Goal: Find contact information: Find contact information

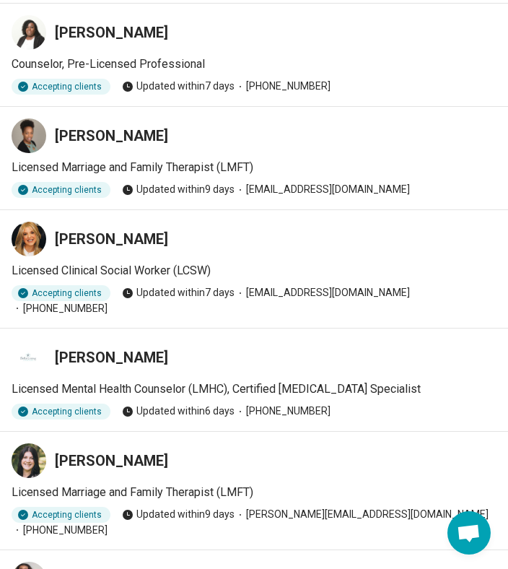
scroll to position [80, 0]
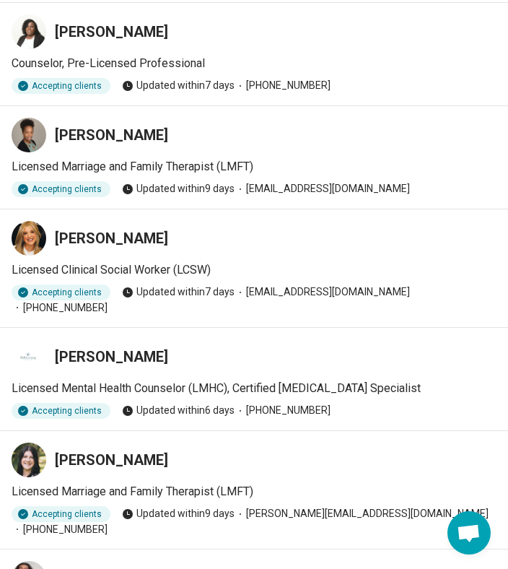
click at [129, 32] on h3 "[PERSON_NAME]" at bounding box center [111, 32] width 113 height 20
click at [25, 38] on icon at bounding box center [28, 31] width 13 height 13
click at [31, 136] on icon at bounding box center [28, 134] width 17 height 17
click at [29, 237] on icon at bounding box center [32, 235] width 6 height 6
click at [29, 348] on icon at bounding box center [28, 356] width 17 height 17
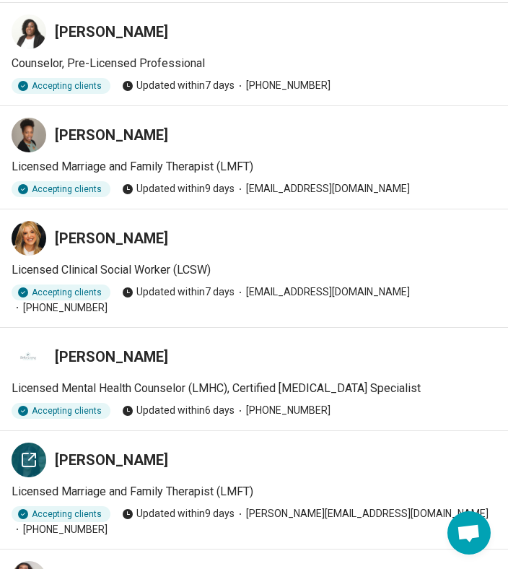
click at [25, 451] on icon at bounding box center [28, 459] width 17 height 17
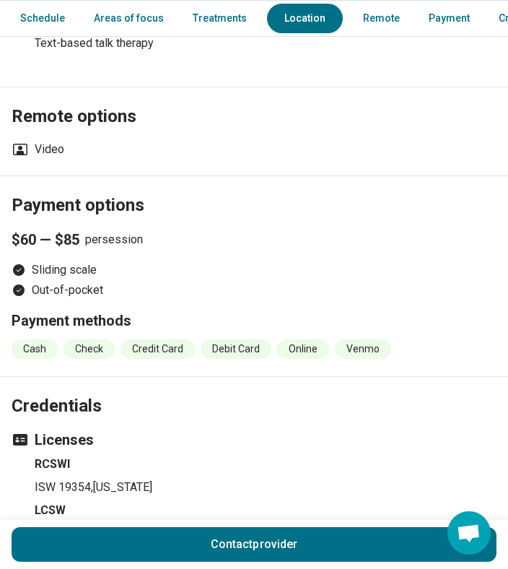
scroll to position [2054, 0]
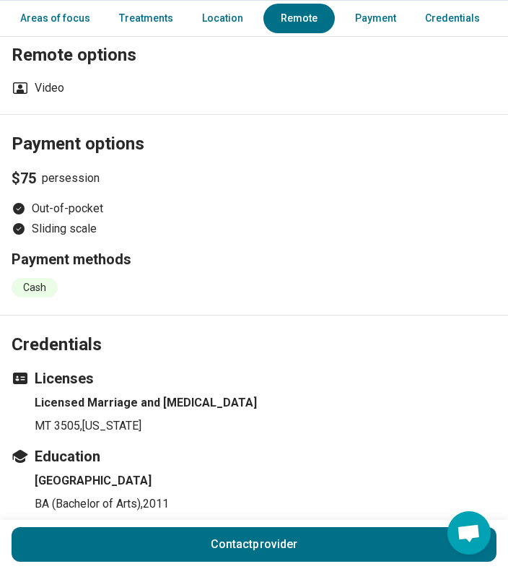
scroll to position [1580, 0]
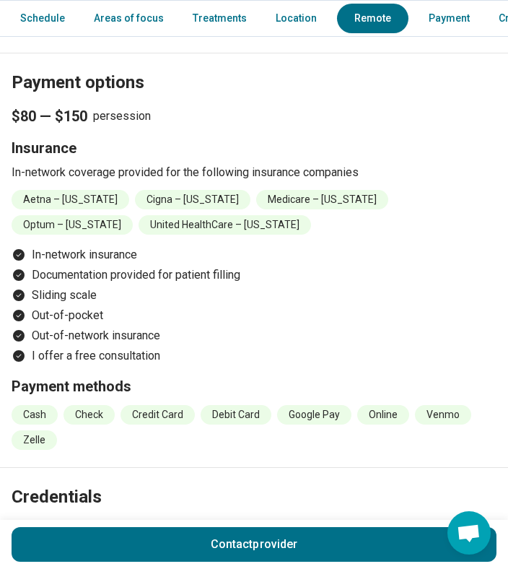
scroll to position [1906, 0]
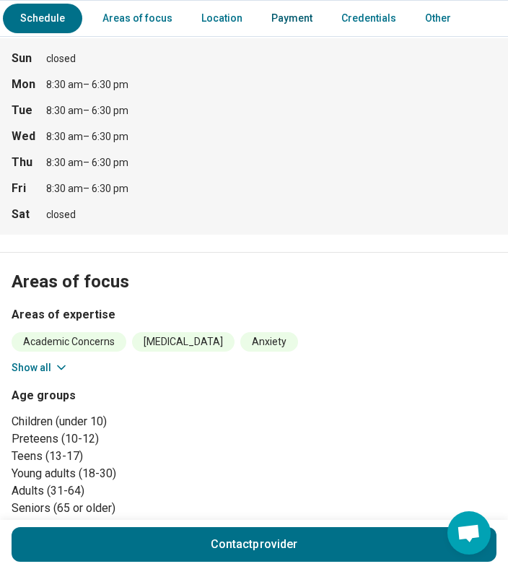
click at [298, 18] on link "Payment" at bounding box center [292, 19] width 58 height 30
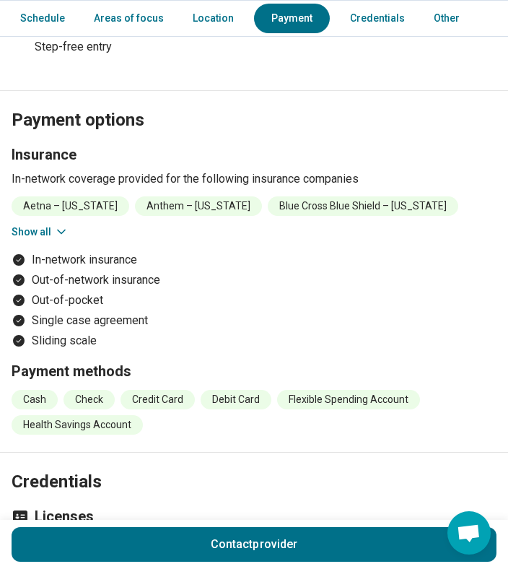
scroll to position [1381, 0]
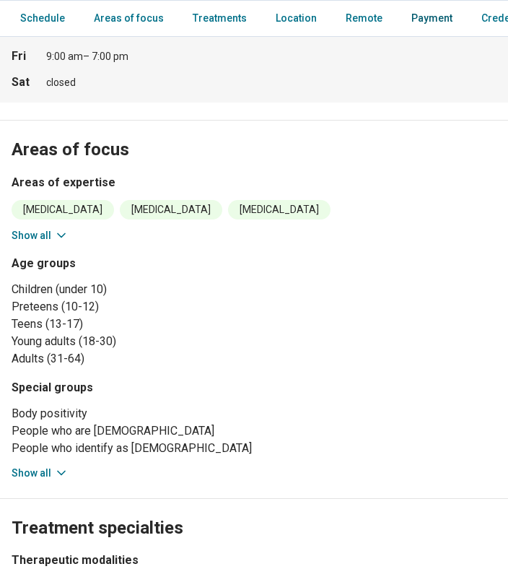
click at [412, 22] on link "Payment" at bounding box center [432, 19] width 58 height 30
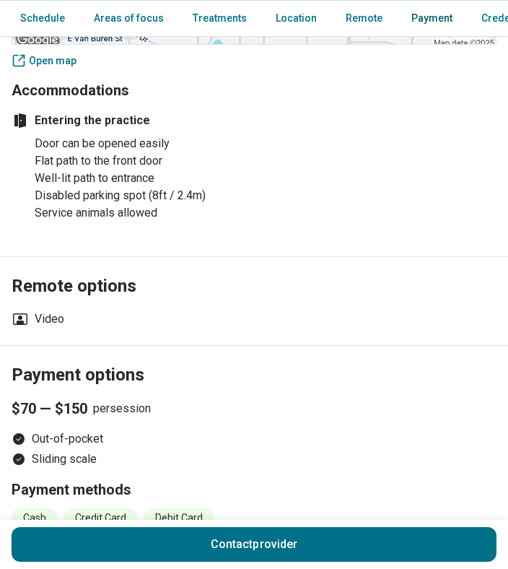
scroll to position [1973, 0]
